Goal: Information Seeking & Learning: Learn about a topic

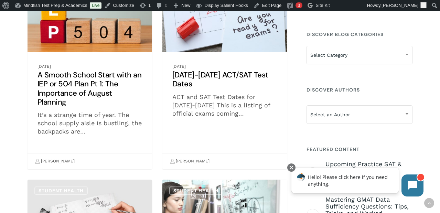
scroll to position [136, 0]
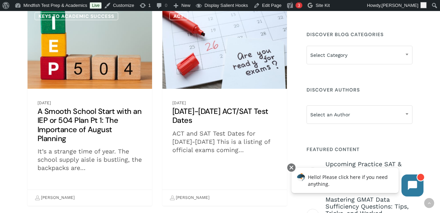
click at [90, 130] on link "A Smooth School Start with an IEP or 504 Plan Pt 1: The Importance of August Pl…" at bounding box center [90, 105] width 124 height 200
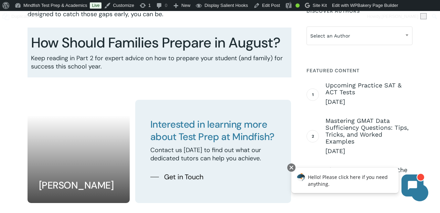
scroll to position [1168, 0]
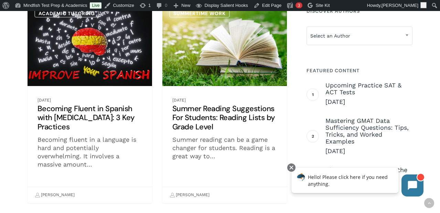
scroll to position [564, 0]
